Goal: Browse casually

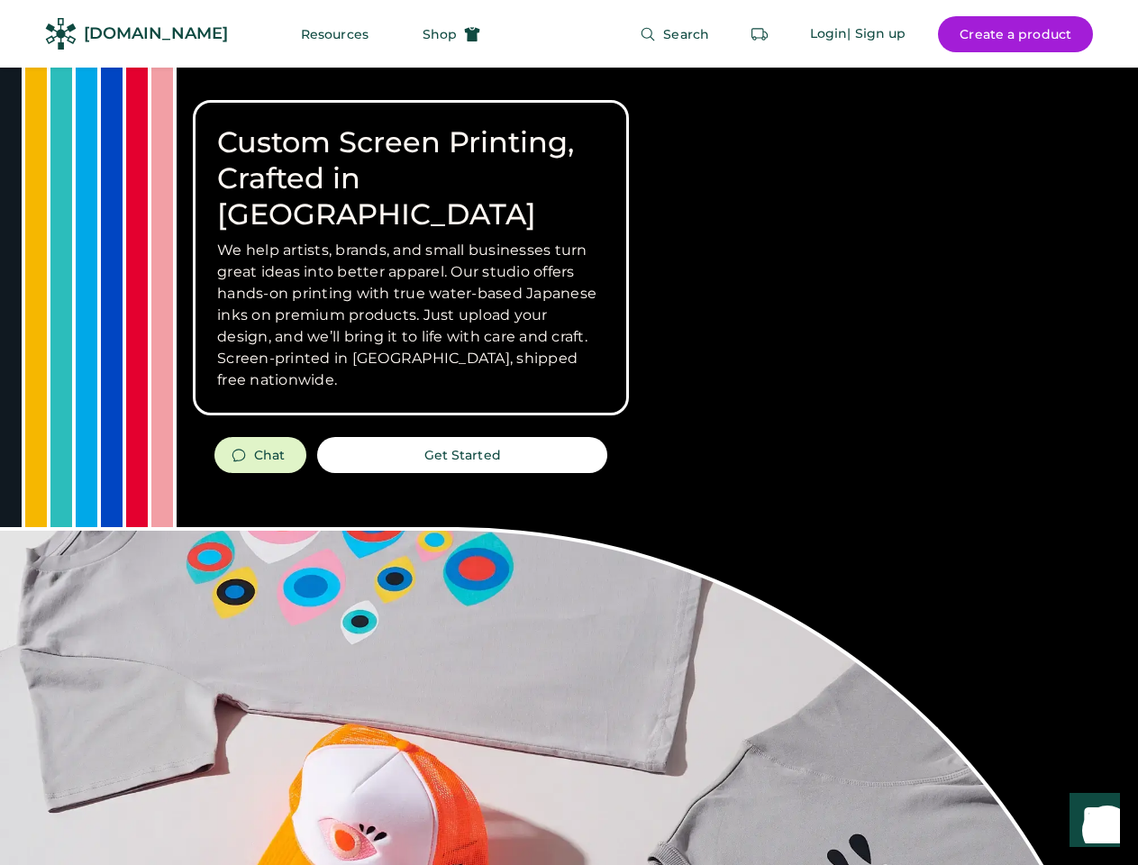
click at [569, 433] on div "Custom Screen Printing, Crafted in [GEOGRAPHIC_DATA] We help artists, brands, a…" at bounding box center [569, 640] width 1138 height 1144
click at [569, 466] on div "Custom Screen Printing, Crafted in [GEOGRAPHIC_DATA] We help artists, brands, a…" at bounding box center [569, 640] width 1138 height 1144
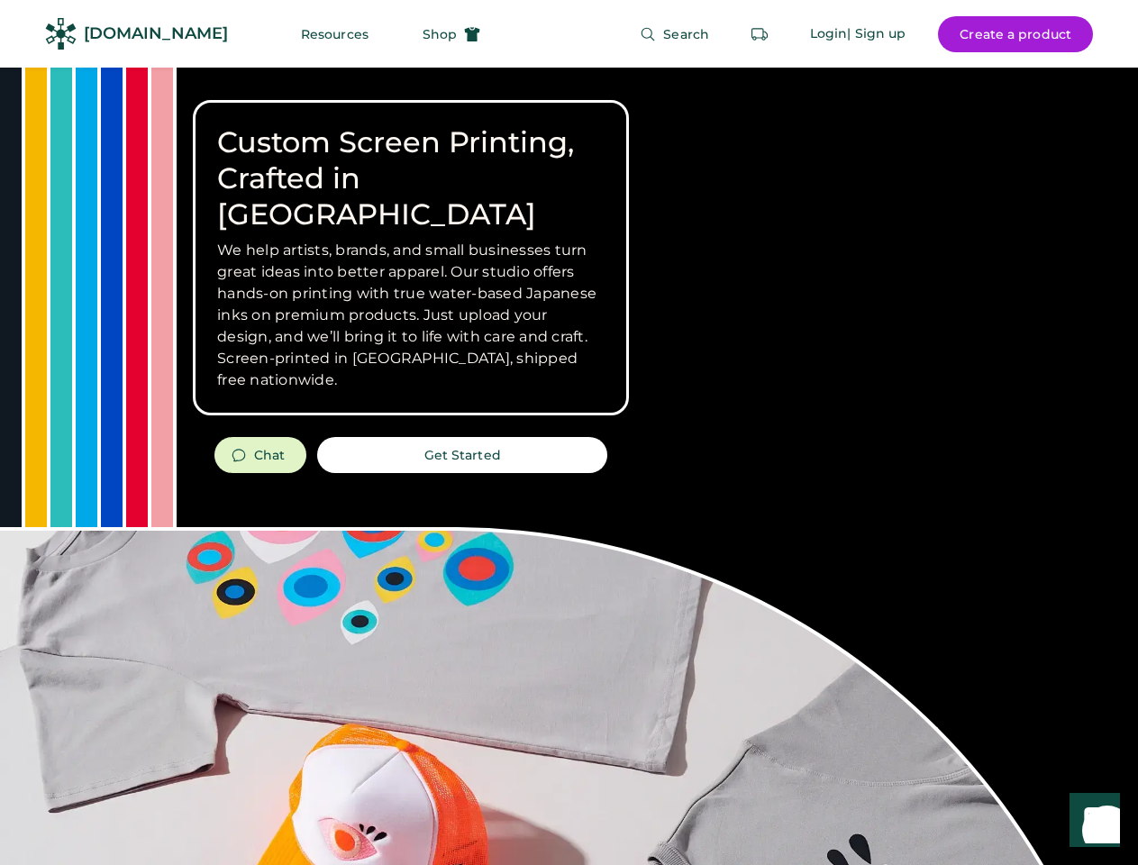
click at [569, 466] on div "Custom Screen Printing, Crafted in [GEOGRAPHIC_DATA] We help artists, brands, a…" at bounding box center [569, 640] width 1138 height 1144
click at [411, 258] on h3 "We help artists, brands, and small businesses turn great ideas into better appa…" at bounding box center [410, 315] width 387 height 151
click at [411, 240] on h3 "We help artists, brands, and small businesses turn great ideas into better appa…" at bounding box center [410, 315] width 387 height 151
click at [411, 160] on h1 "Custom Screen Printing, Crafted in [GEOGRAPHIC_DATA]" at bounding box center [410, 178] width 387 height 108
